Goal: Task Accomplishment & Management: Complete application form

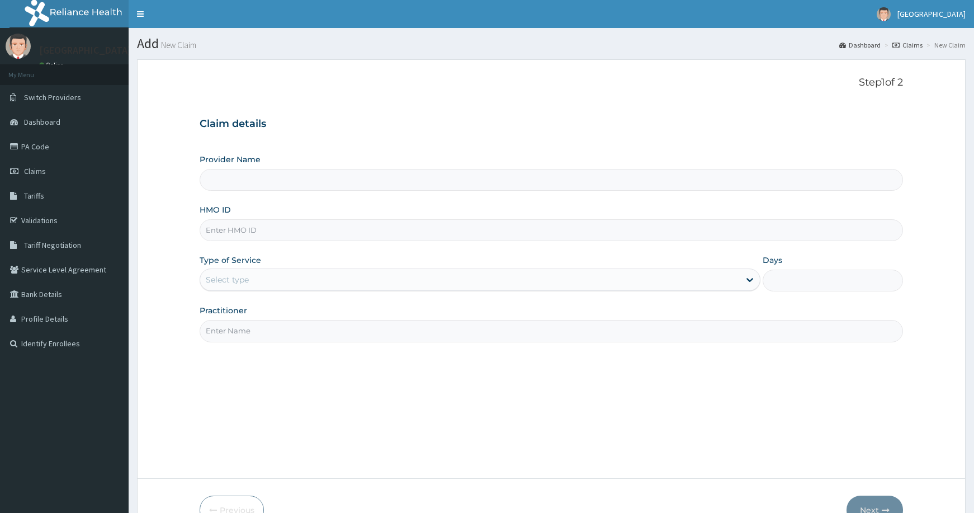
scroll to position [66, 0]
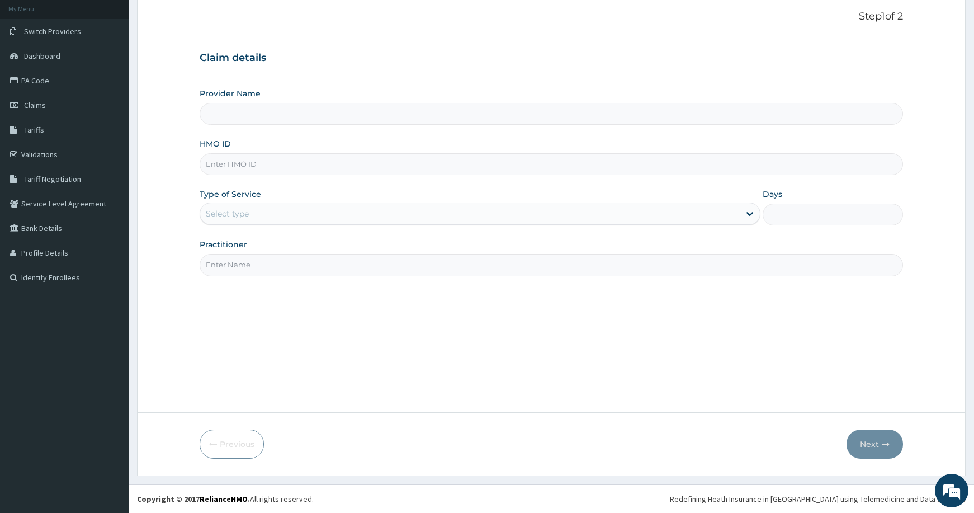
type input "[GEOGRAPHIC_DATA] and [GEOGRAPHIC_DATA]"
click at [427, 43] on div "Claim details Provider Name [GEOGRAPHIC_DATA] and Diagnostic Center HMO ID Type…" at bounding box center [552, 158] width 704 height 235
click at [279, 163] on input "HMO ID" at bounding box center [552, 164] width 704 height 22
paste input "LGL/10309/C"
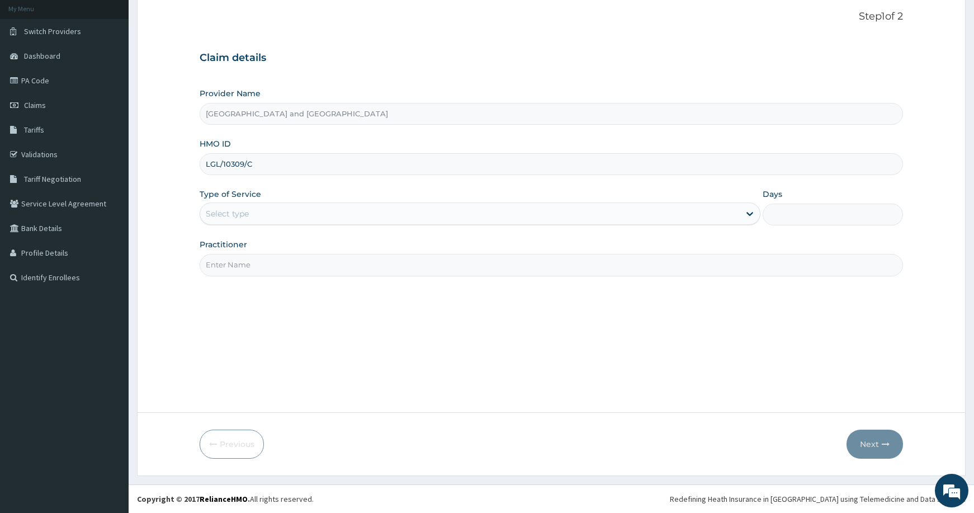
type input "LGL/10309/C"
click at [308, 213] on div "Select type" at bounding box center [470, 214] width 540 height 18
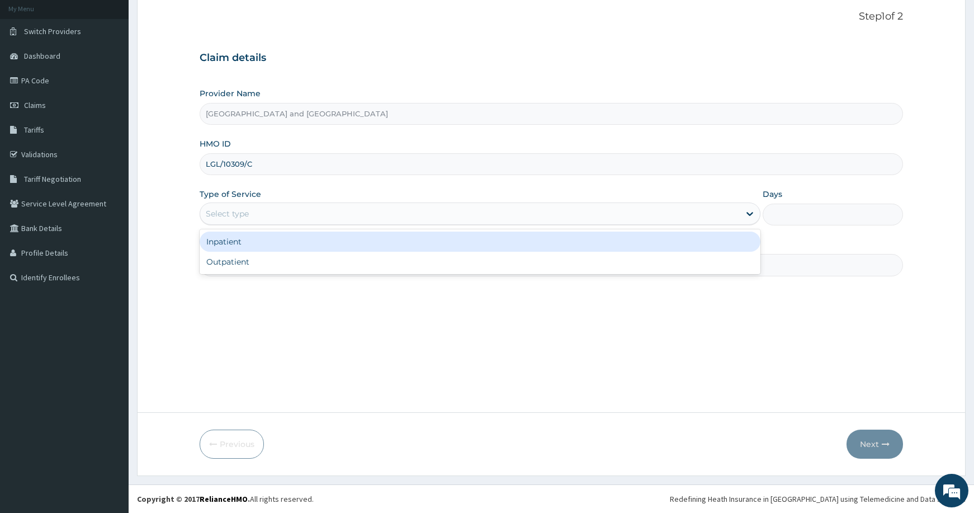
click at [289, 239] on div "Inpatient" at bounding box center [480, 242] width 561 height 20
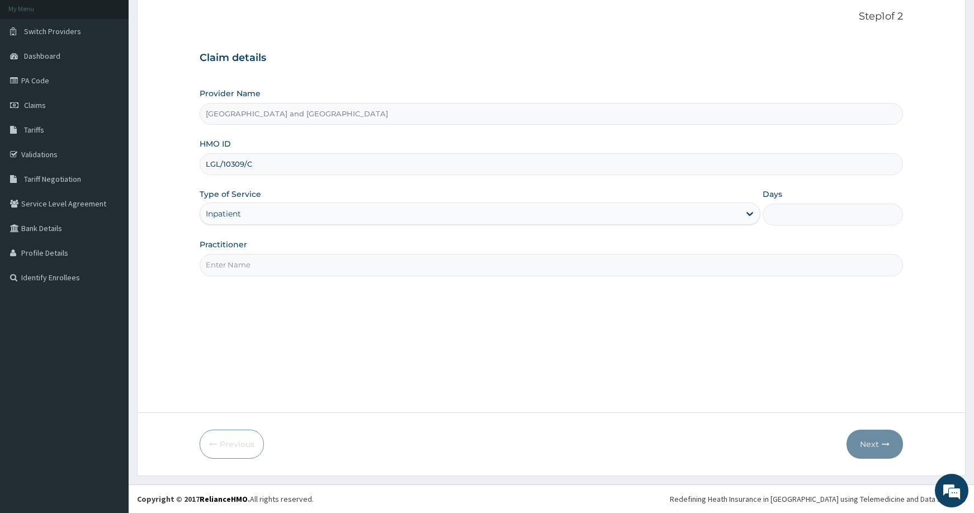
click at [314, 263] on input "Practitioner" at bounding box center [552, 265] width 704 height 22
type input "Dr [PERSON_NAME]"
click at [822, 213] on input "Days" at bounding box center [833, 215] width 140 height 22
type input "2"
click at [875, 446] on button "Next" at bounding box center [875, 444] width 56 height 29
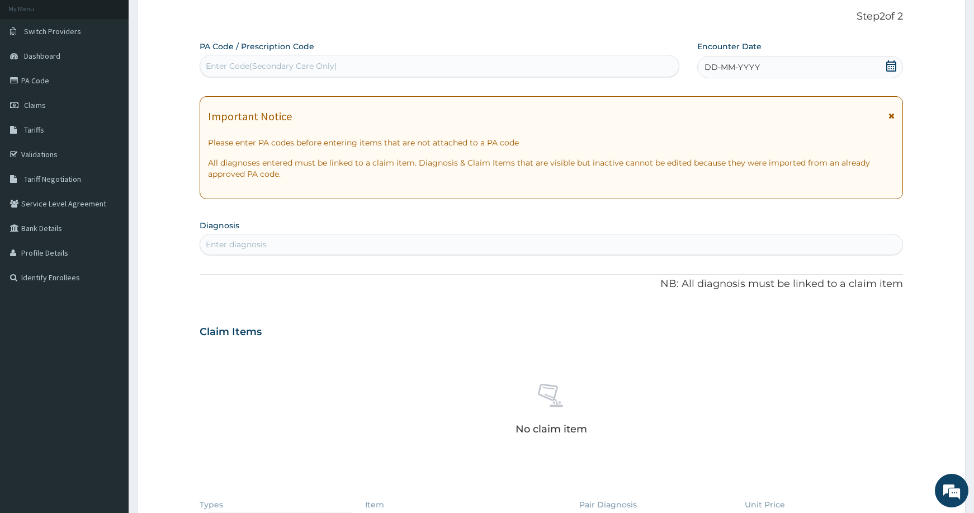
click at [768, 63] on div "DD-MM-YYYY" at bounding box center [800, 67] width 206 height 22
click at [438, 65] on div "Enter Code(Secondary Care Only)" at bounding box center [439, 66] width 479 height 18
click at [446, 60] on div "Enter Code(Secondary Care Only)" at bounding box center [439, 66] width 479 height 18
type input "PA/633AB3"
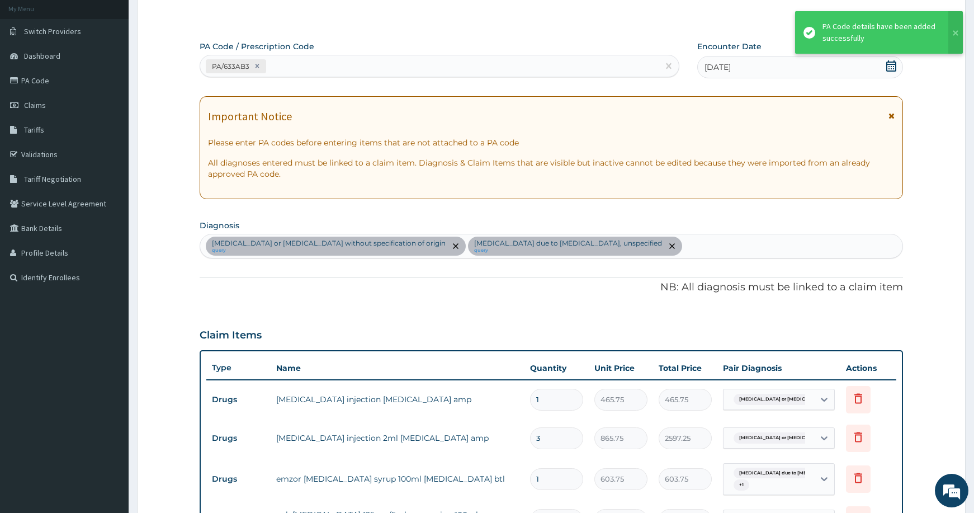
scroll to position [775, 0]
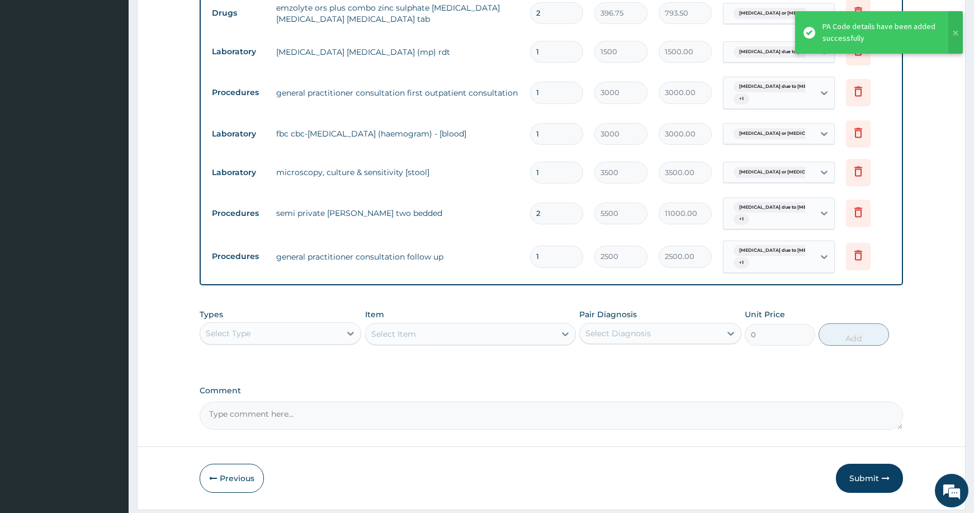
click at [421, 335] on div "Select Item" at bounding box center [470, 334] width 211 height 22
click at [421, 329] on div "Select Item" at bounding box center [470, 334] width 211 height 22
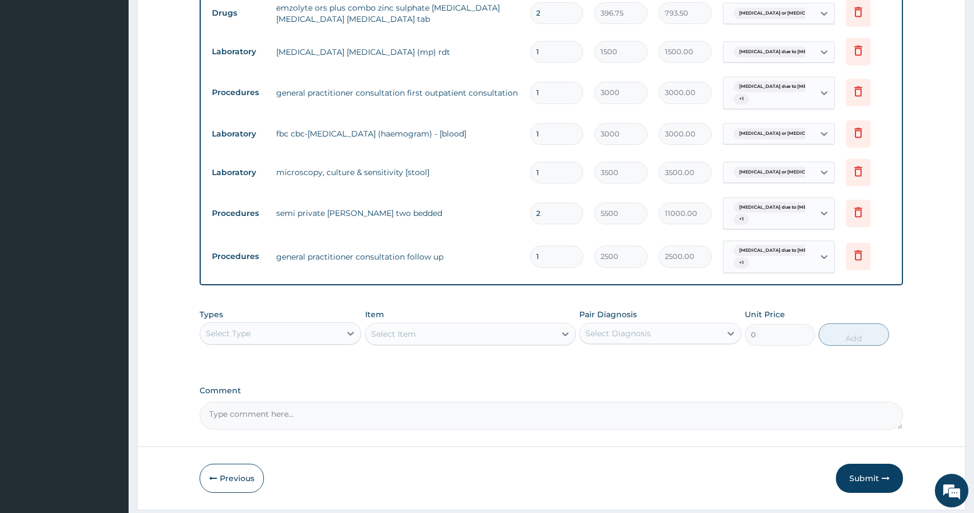
click at [293, 337] on div "Select Type" at bounding box center [270, 333] width 140 height 18
click at [264, 476] on div "Drugs" at bounding box center [281, 482] width 162 height 20
click at [447, 333] on div "Select Item" at bounding box center [461, 334] width 190 height 18
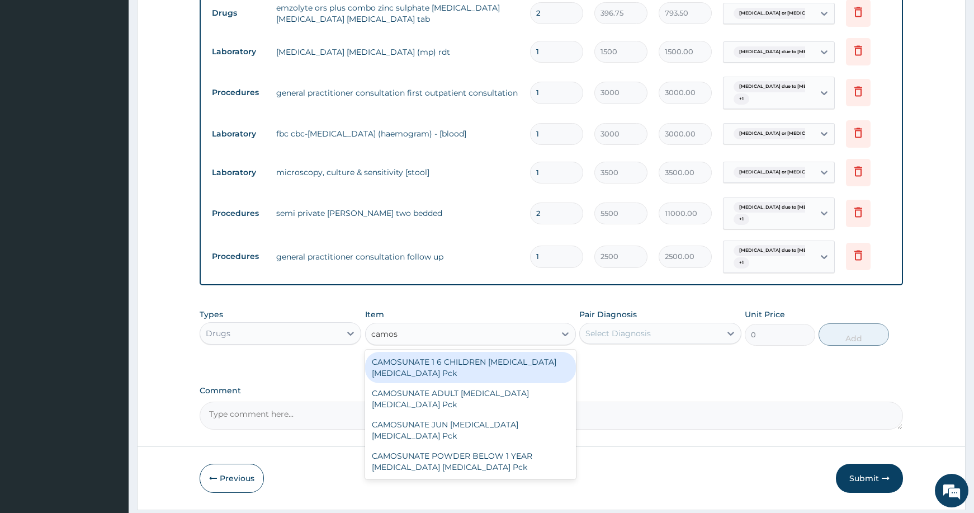
type input "camosu"
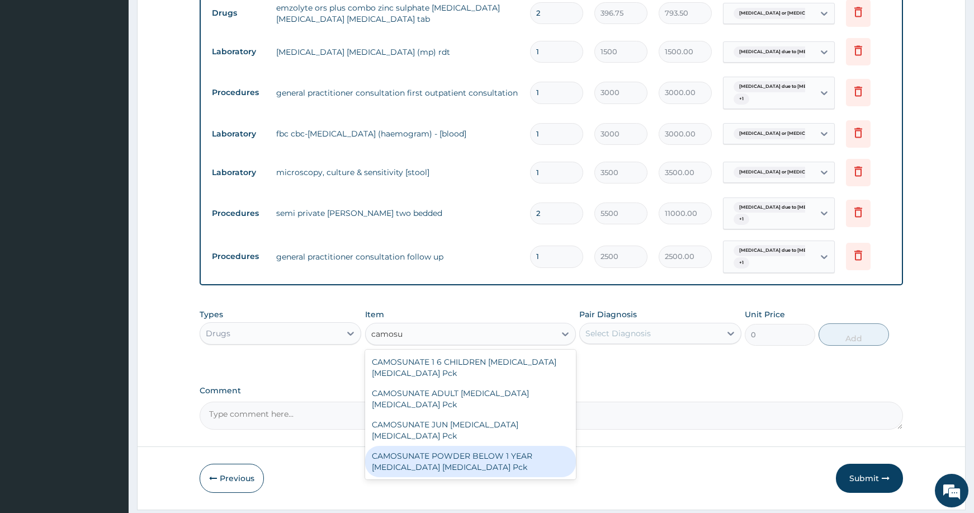
click at [511, 452] on div "CAMOSUNATE POWDER BELOW 1 YEAR [MEDICAL_DATA] [MEDICAL_DATA] Pck" at bounding box center [470, 461] width 211 height 31
type input "1155.75"
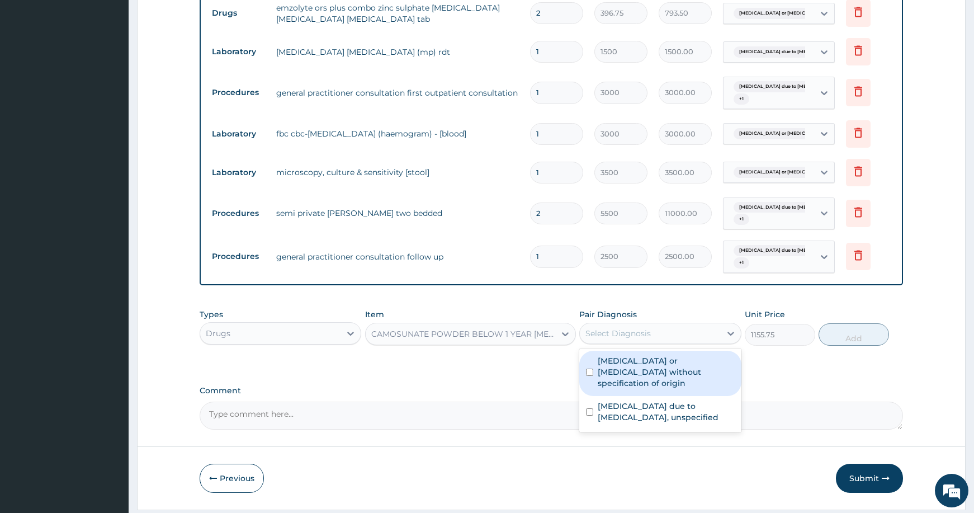
click at [665, 332] on div "Select Diagnosis" at bounding box center [650, 333] width 140 height 18
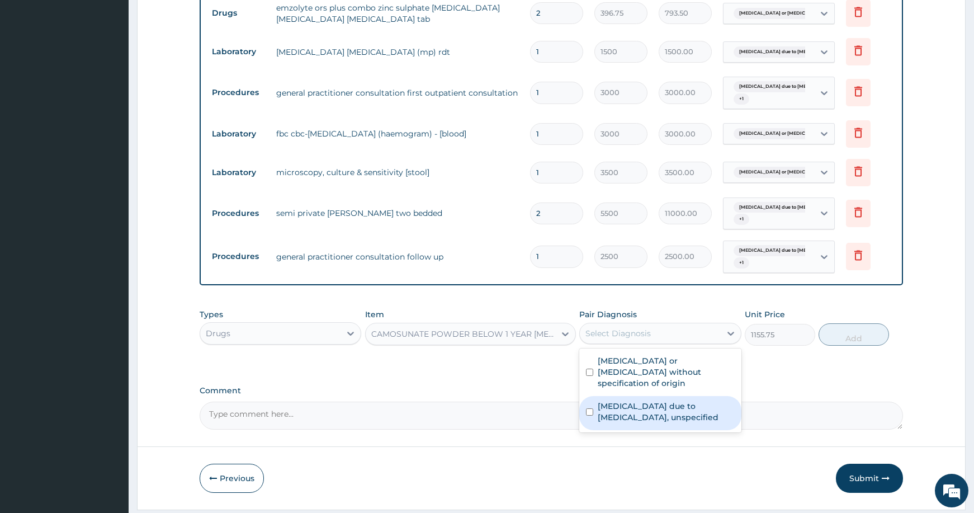
click at [664, 400] on label "[MEDICAL_DATA] due to [MEDICAL_DATA], unspecified" at bounding box center [666, 411] width 136 height 22
checkbox input "true"
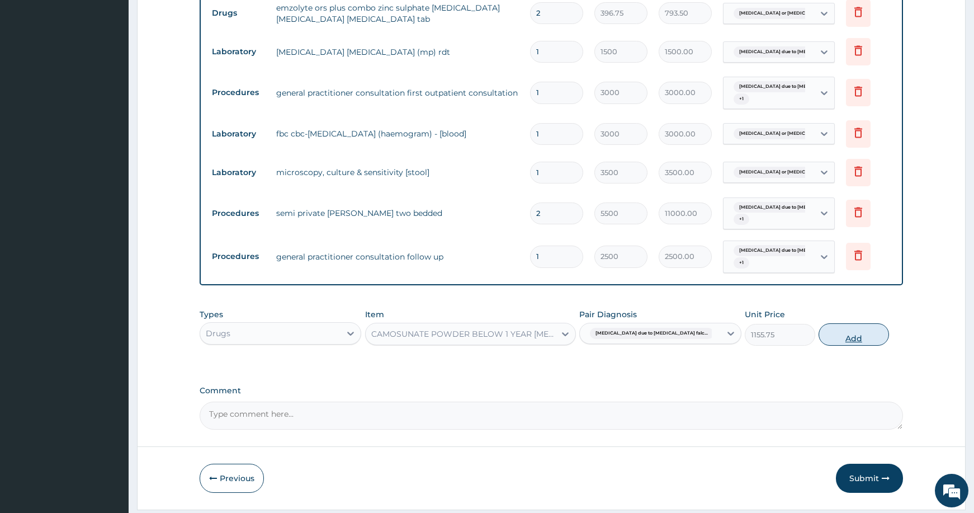
click at [829, 336] on button "Add" at bounding box center [854, 334] width 70 height 22
type input "0"
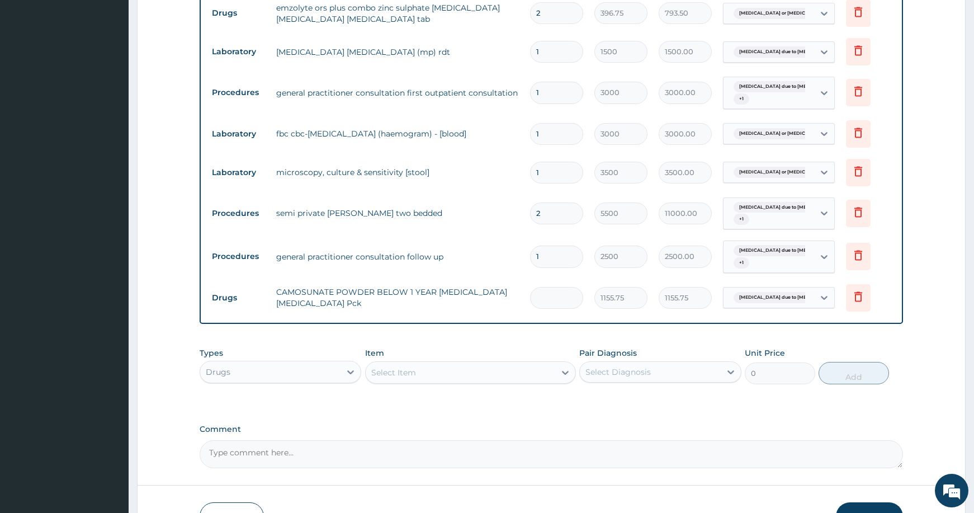
type input "0.00"
type input "2"
type input "2311.50"
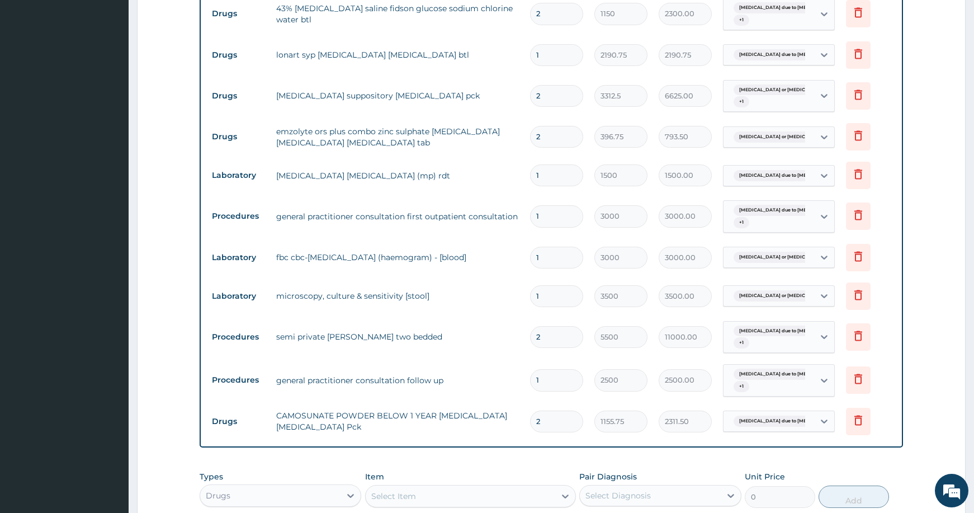
scroll to position [645, 0]
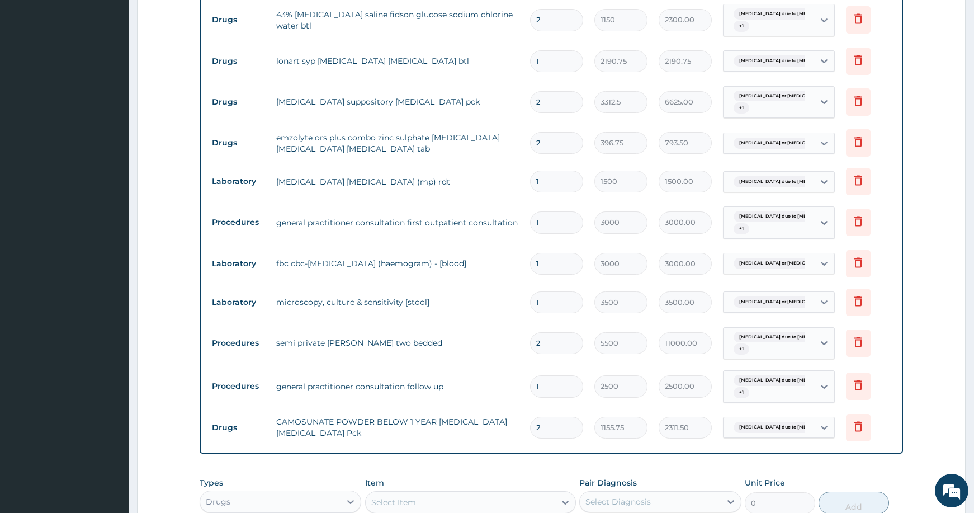
type input "2"
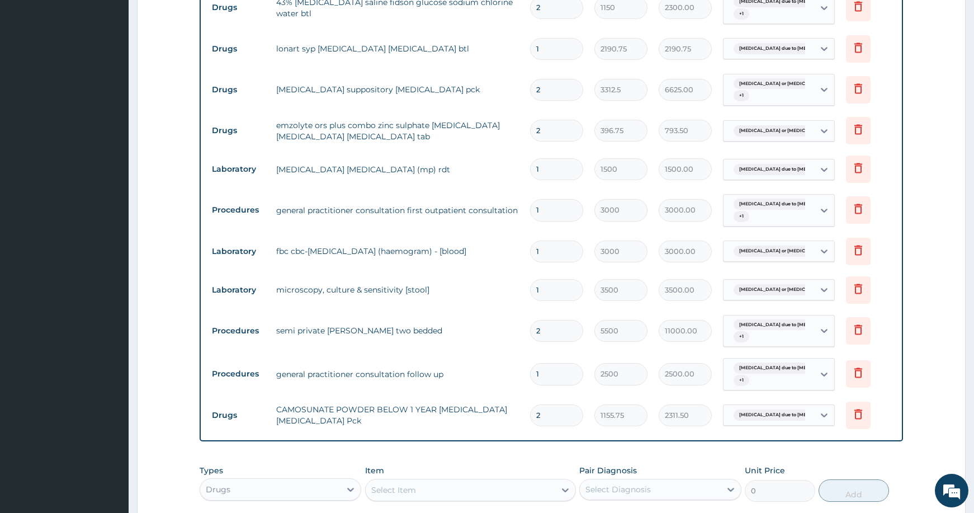
scroll to position [657, 0]
click at [570, 91] on input "2" at bounding box center [556, 90] width 53 height 22
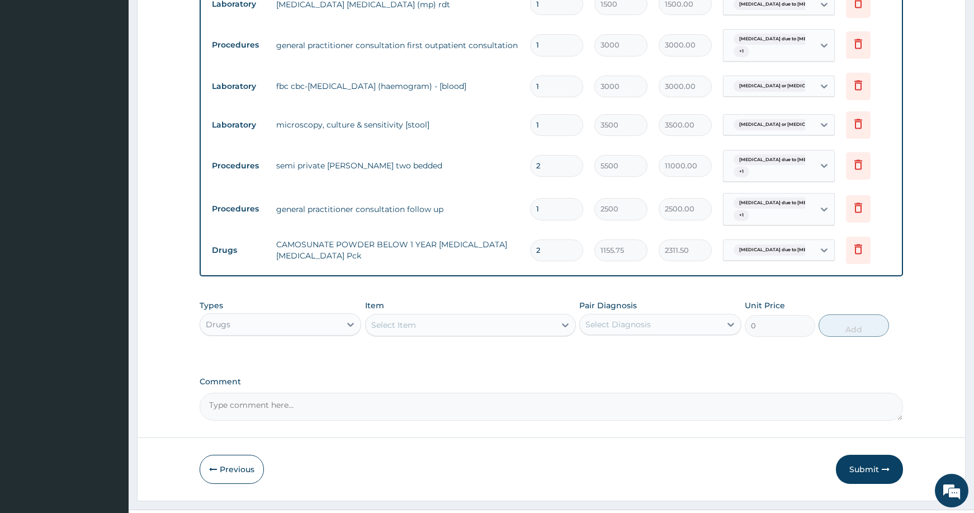
scroll to position [833, 0]
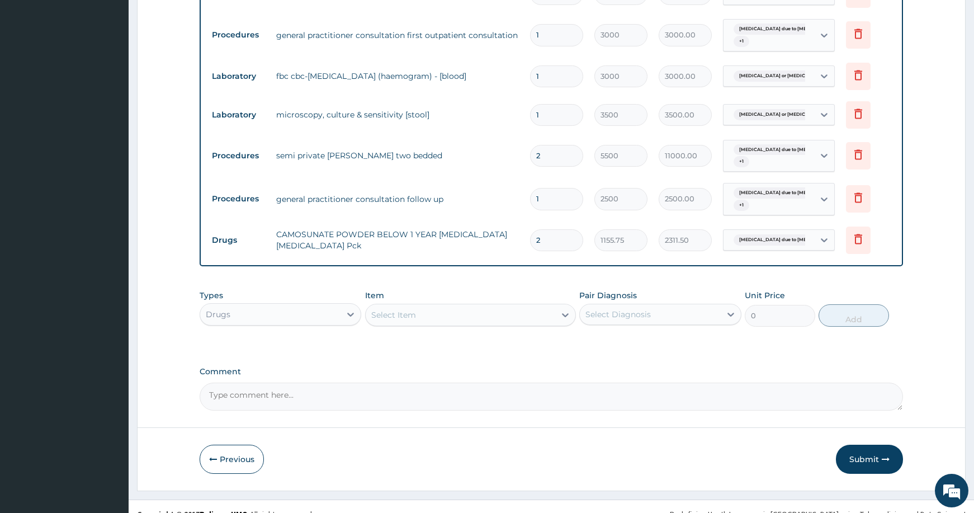
click at [561, 241] on input "2" at bounding box center [556, 240] width 53 height 22
type input "0.00"
type input "1"
type input "1155.75"
type input "1"
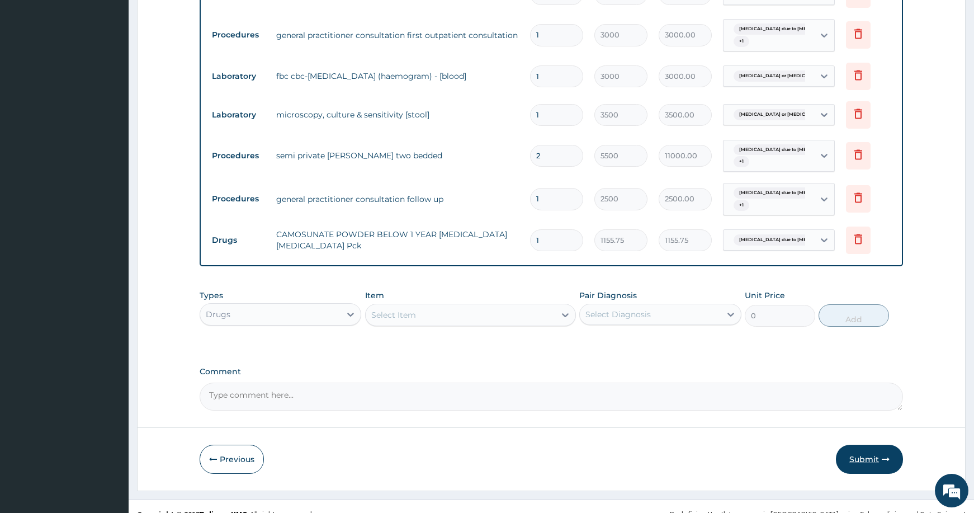
click at [879, 456] on button "Submit" at bounding box center [869, 459] width 67 height 29
